Goal: Task Accomplishment & Management: Manage account settings

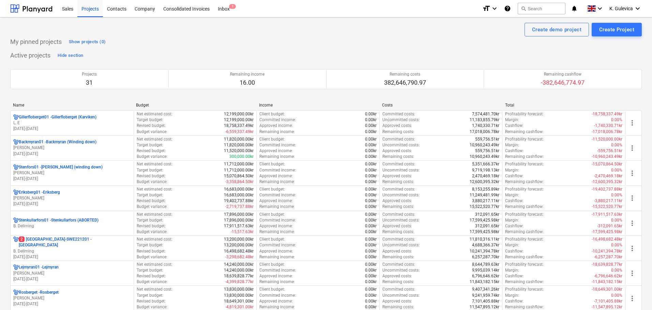
drag, startPoint x: 57, startPoint y: 246, endPoint x: 65, endPoint y: 240, distance: 10.0
click at [58, 249] on p "B. Dellming" at bounding box center [72, 252] width 118 height 6
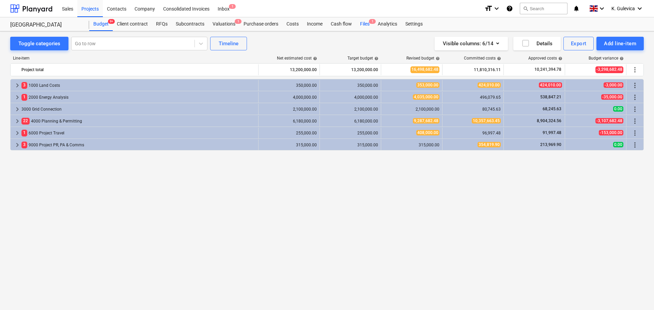
click at [364, 24] on div "Files 1" at bounding box center [365, 24] width 18 height 14
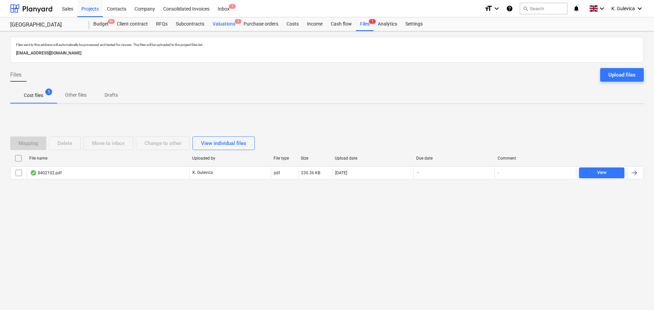
click at [225, 26] on div "Valuations 1" at bounding box center [224, 24] width 31 height 14
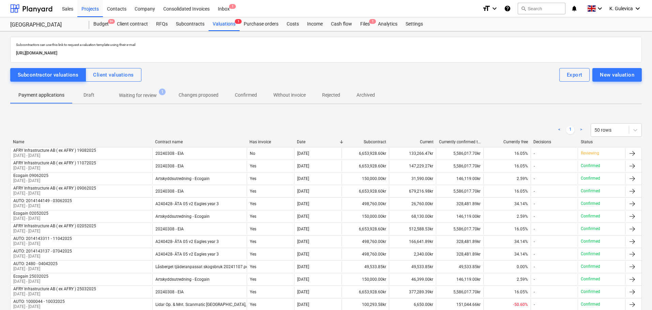
click at [127, 95] on p "Waiting for review" at bounding box center [138, 95] width 38 height 7
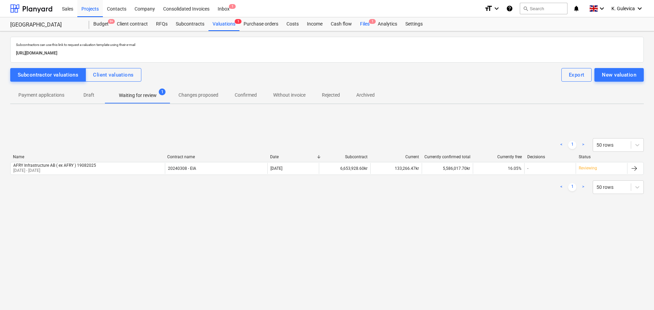
click at [365, 24] on div "Files 1" at bounding box center [365, 24] width 18 height 14
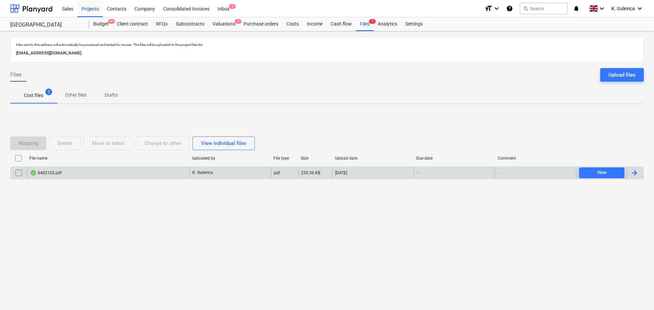
click at [72, 172] on div "8402102.pdf" at bounding box center [108, 173] width 163 height 11
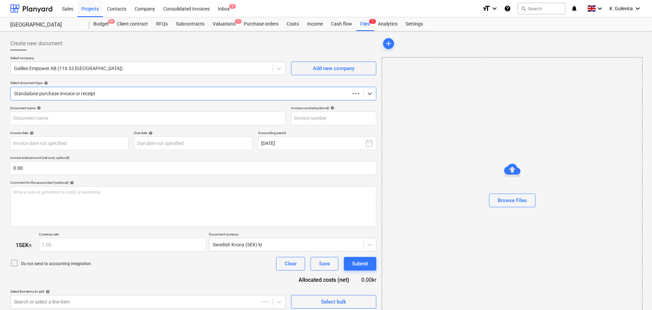
type input "8402102"
type input "[DATE]"
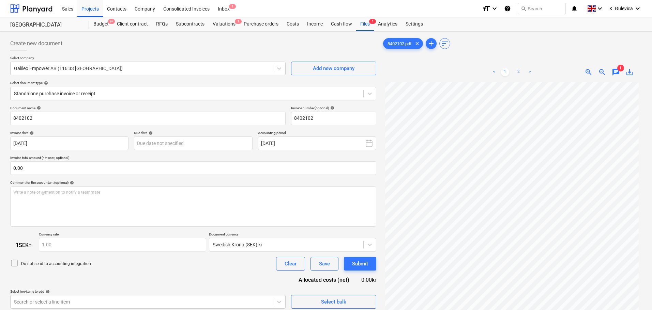
click at [518, 69] on link "2" at bounding box center [519, 72] width 8 height 8
click at [220, 16] on div "Inbox 1" at bounding box center [224, 8] width 20 height 17
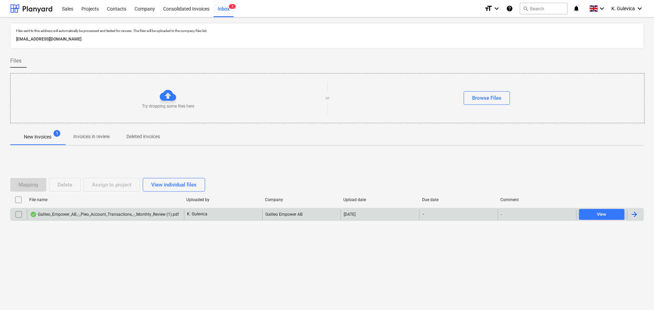
click at [55, 213] on div "Galileo_Empower_AB_-_Pleo_Account_Transactions_-_Monthly_Review (1).pdf" at bounding box center [104, 214] width 149 height 5
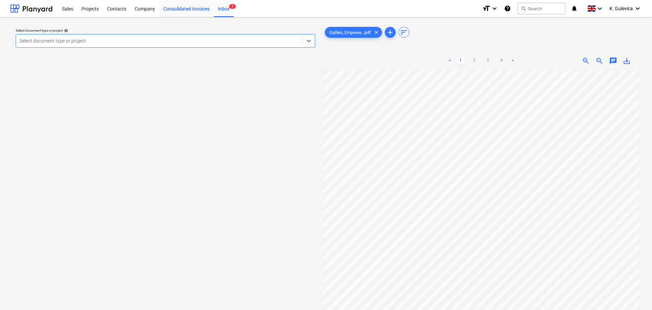
click at [174, 7] on div "Consolidated Invoices" at bounding box center [186, 8] width 55 height 17
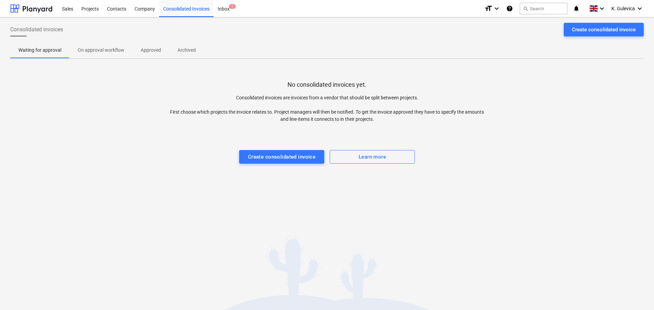
click at [155, 50] on p "Approved" at bounding box center [151, 50] width 20 height 7
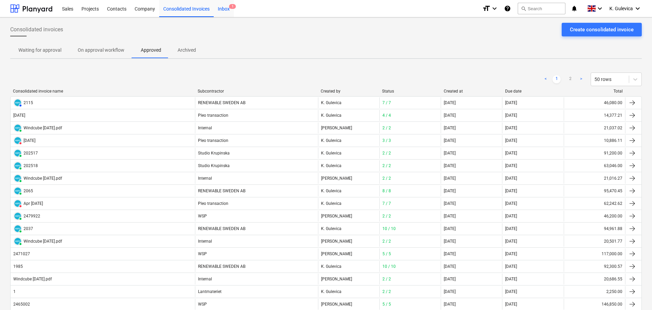
click at [227, 7] on div "Inbox 1" at bounding box center [224, 8] width 20 height 17
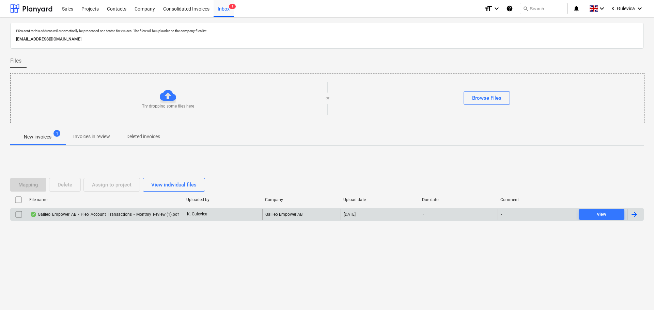
click at [14, 216] on input "checkbox" at bounding box center [18, 214] width 11 height 11
click at [61, 183] on div "Delete" at bounding box center [65, 185] width 15 height 9
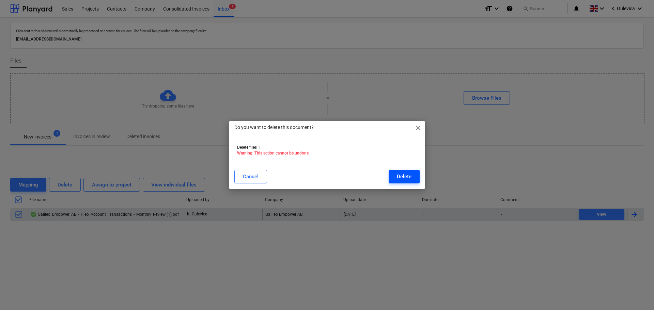
click at [406, 180] on div "Delete" at bounding box center [404, 176] width 15 height 9
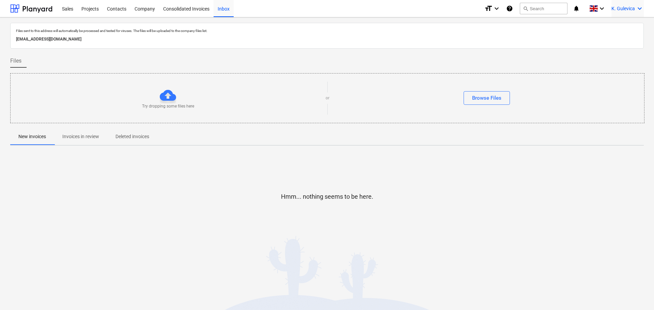
click at [616, 10] on span "K. Gulevica" at bounding box center [624, 8] width 24 height 5
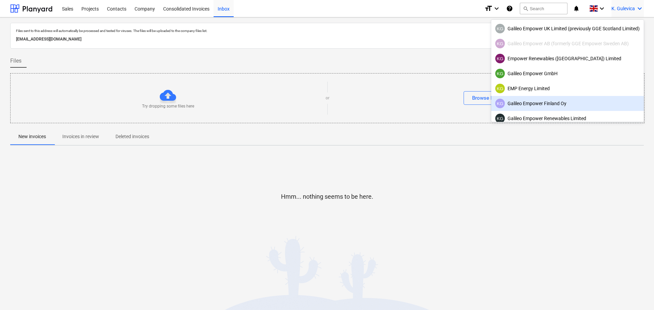
click at [552, 104] on div "KG Galileo Empower Finland Oy" at bounding box center [567, 104] width 144 height 10
